Goal: Task Accomplishment & Management: Manage account settings

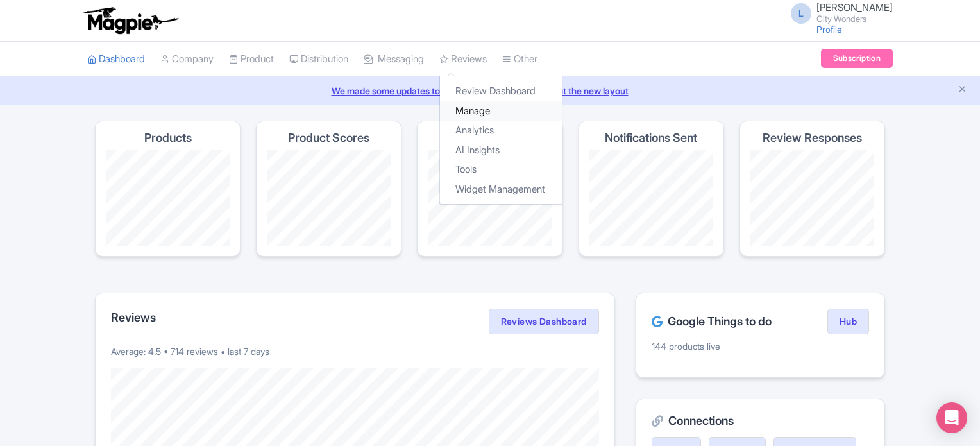
click at [482, 108] on link "Manage" at bounding box center [501, 111] width 122 height 20
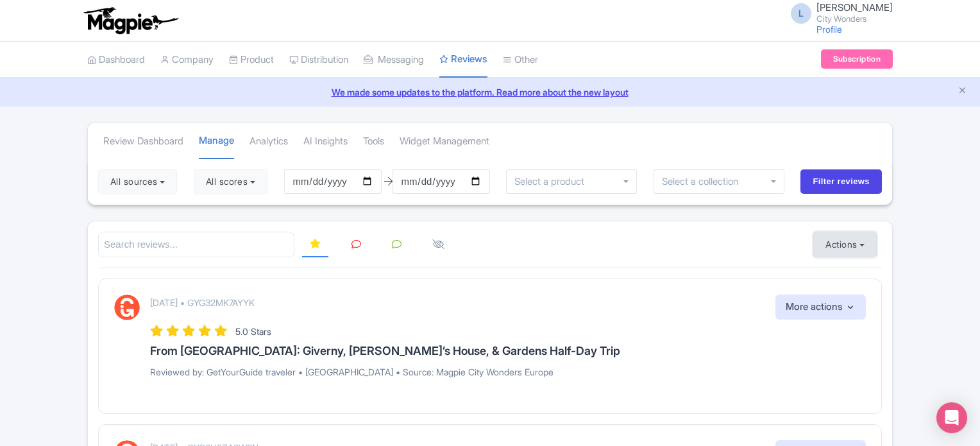
click at [833, 246] on button "Actions" at bounding box center [844, 245] width 63 height 26
click at [836, 267] on link "Import new reviews" at bounding box center [889, 276] width 151 height 25
click at [371, 182] on input "[DATE]" at bounding box center [332, 181] width 97 height 24
type input "2025-10-07"
drag, startPoint x: 257, startPoint y: 185, endPoint x: 220, endPoint y: 216, distance: 47.8
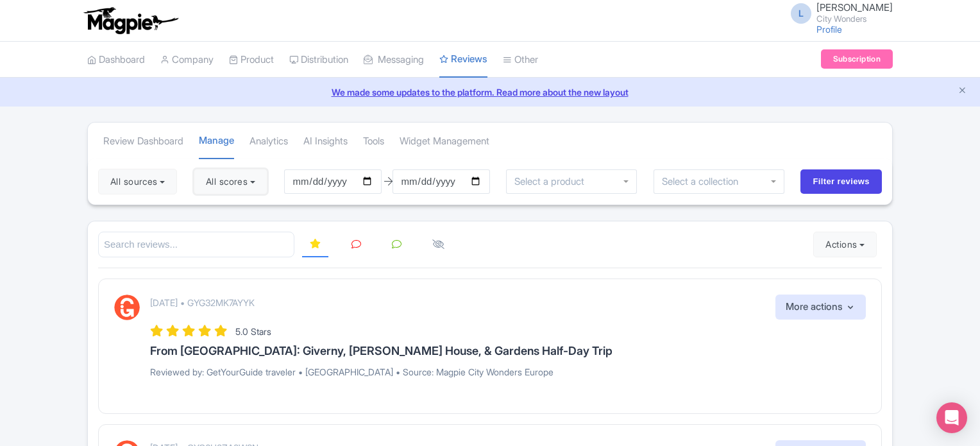
click at [256, 185] on button "All scores" at bounding box center [231, 182] width 74 height 26
click at [217, 212] on label "5 stars" at bounding box center [231, 212] width 29 height 15
click at [217, 212] on input "5 stars" at bounding box center [221, 208] width 8 height 8
checkbox input "false"
click at [217, 225] on label "4 stars" at bounding box center [231, 231] width 29 height 15
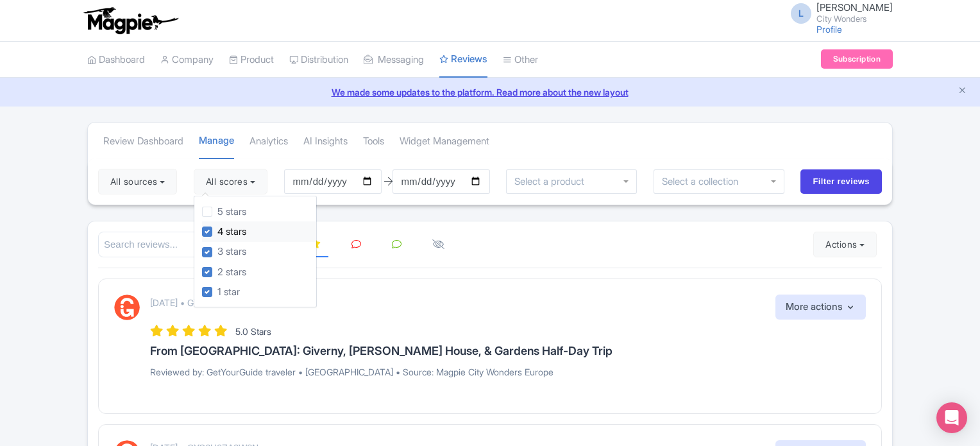
click at [217, 225] on input "4 stars" at bounding box center [221, 228] width 8 height 8
checkbox input "false"
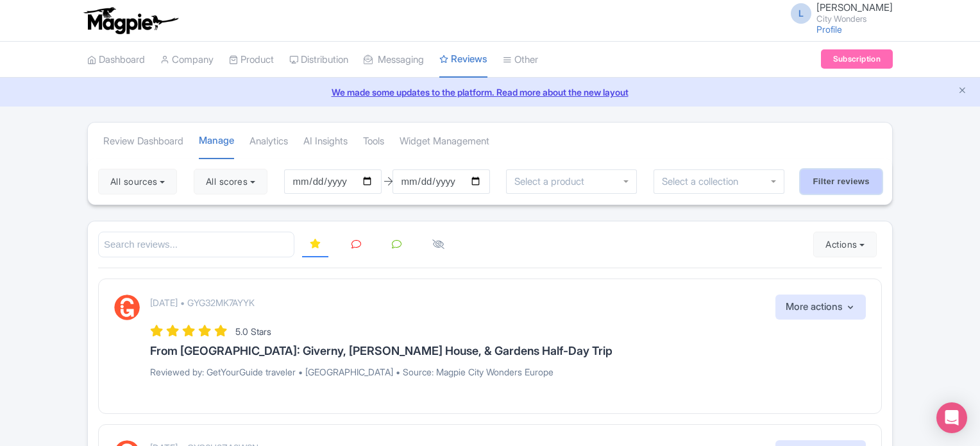
click at [839, 181] on input "Filter reviews" at bounding box center [840, 181] width 81 height 24
